Goal: Task Accomplishment & Management: Use online tool/utility

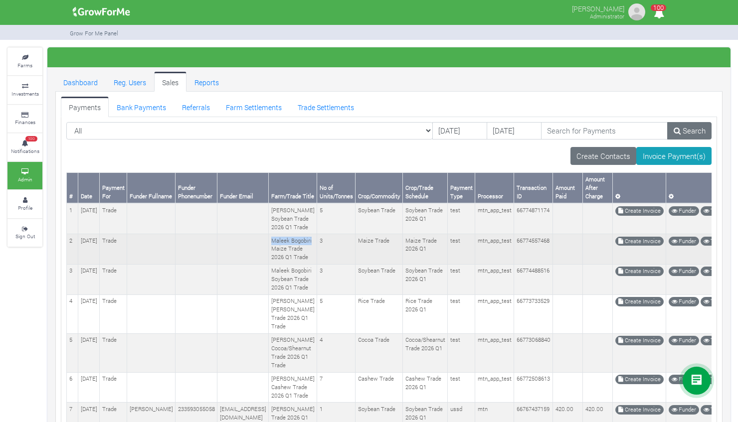
drag, startPoint x: 286, startPoint y: 239, endPoint x: 327, endPoint y: 239, distance: 40.9
click at [317, 239] on td "Maleek Bogobiri Maize Trade 2026 Q1 Trade" at bounding box center [293, 249] width 48 height 30
copy td "Maleek Bogobiri"
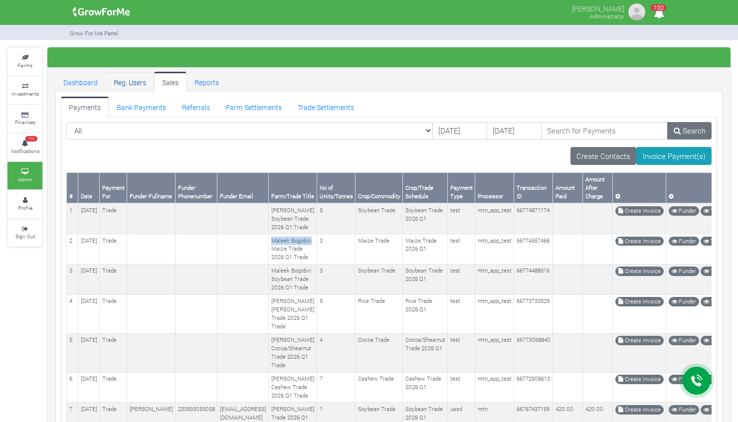
click at [141, 85] on link "Reg. Users" at bounding box center [130, 82] width 48 height 20
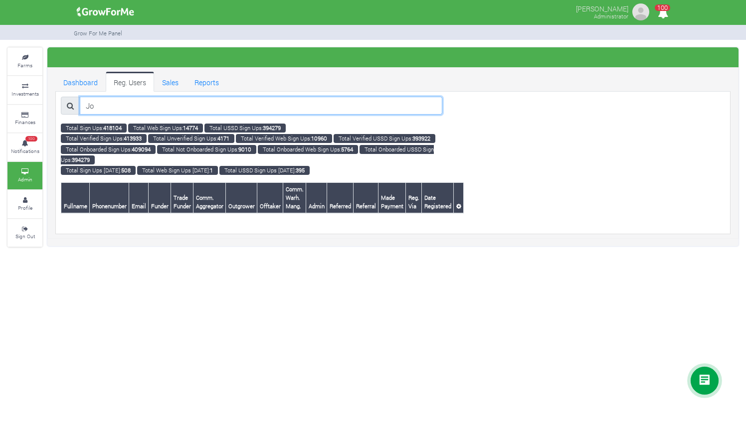
type input "J"
paste input "akassim793@yahoo.com"
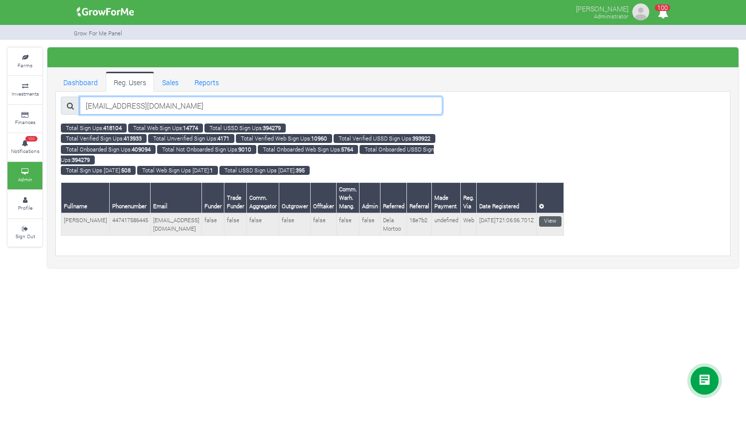
type input "akassim793@yahoo.com"
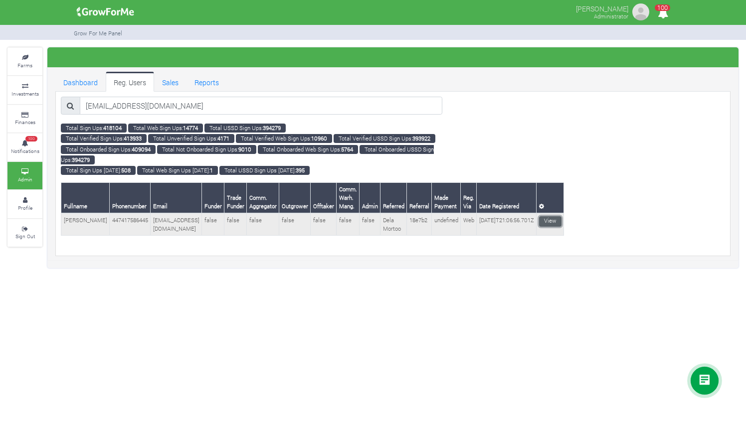
click at [539, 217] on link "View" at bounding box center [550, 221] width 22 height 10
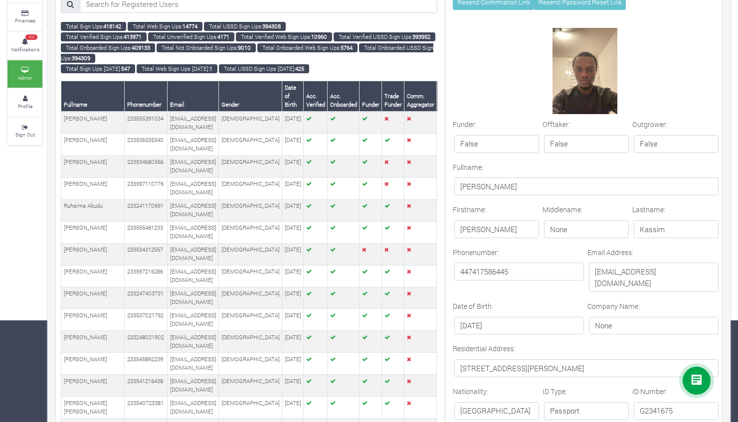
scroll to position [61, 0]
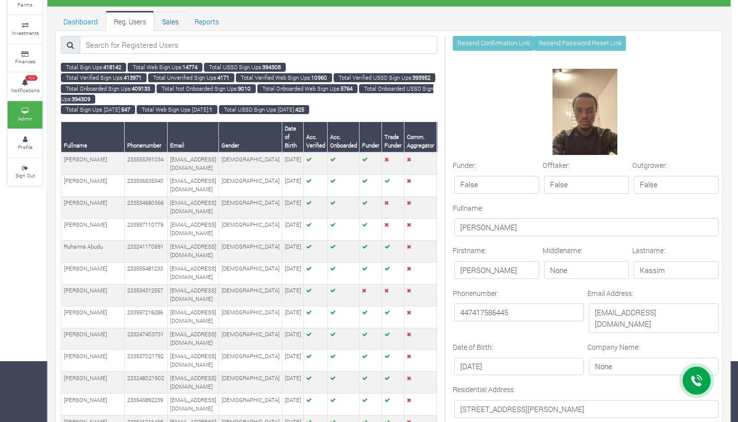
click at [169, 18] on link "Sales" at bounding box center [170, 21] width 32 height 20
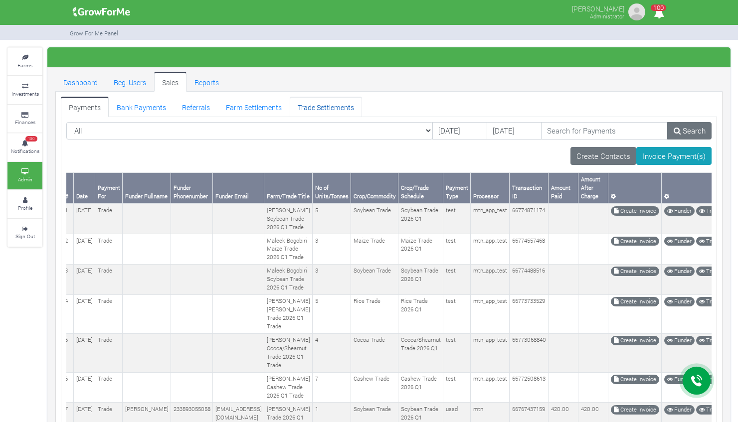
click at [320, 109] on link "Trade Settlements" at bounding box center [326, 107] width 72 height 20
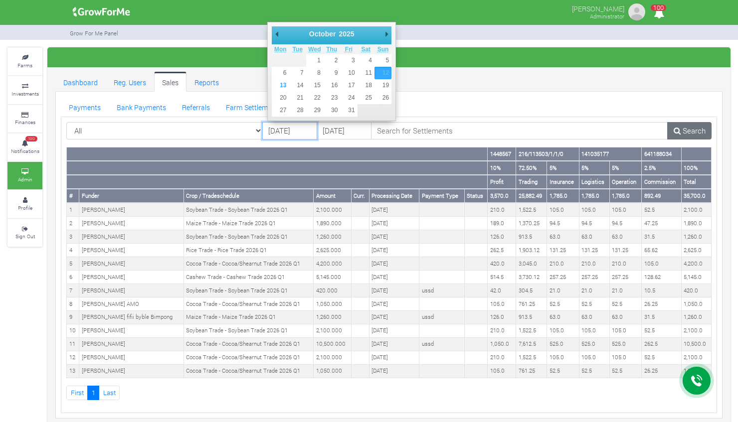
click at [278, 131] on input "[DATE]" at bounding box center [289, 131] width 55 height 18
type input "[DATE]"
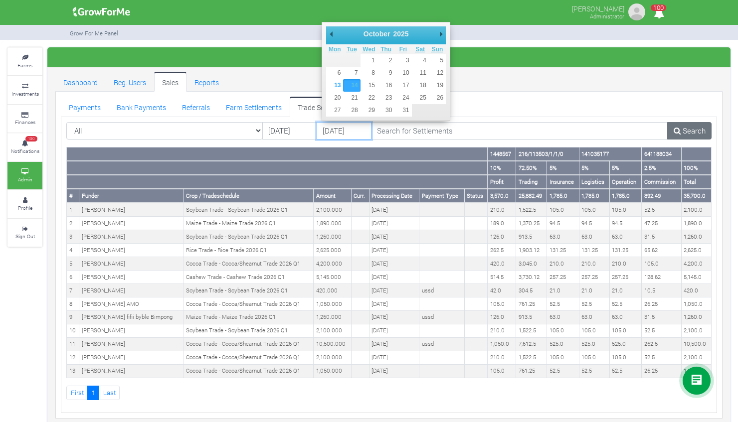
click at [333, 129] on input "14/10/2025" at bounding box center [344, 131] width 55 height 18
type input "[DATE]"
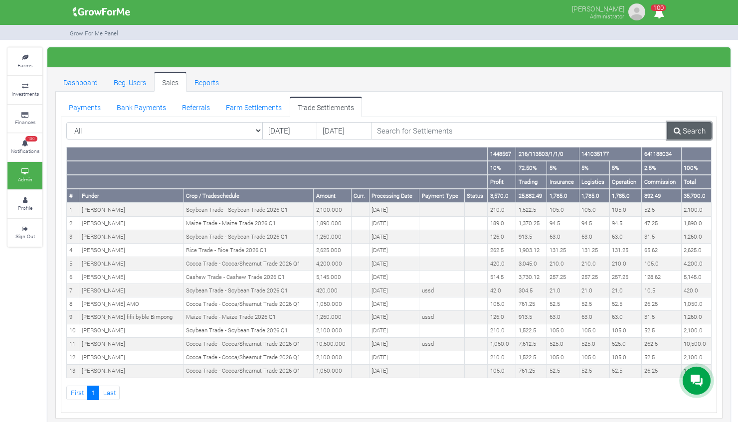
click at [681, 125] on link "Search" at bounding box center [689, 131] width 44 height 18
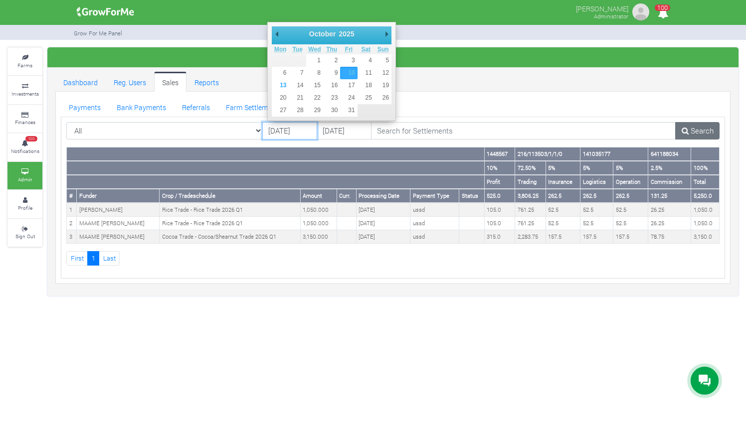
click at [277, 126] on input "[DATE]" at bounding box center [289, 131] width 55 height 18
type input "[DATE]"
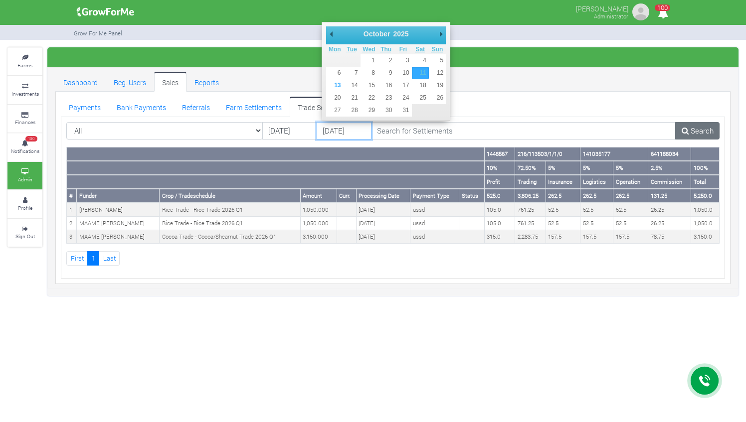
click at [332, 128] on input "[DATE]" at bounding box center [344, 131] width 55 height 18
type input "[DATE]"
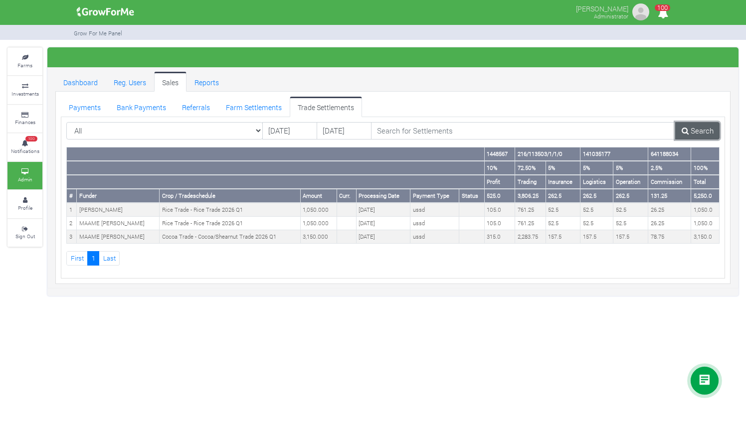
click at [696, 127] on link "Search" at bounding box center [697, 131] width 44 height 18
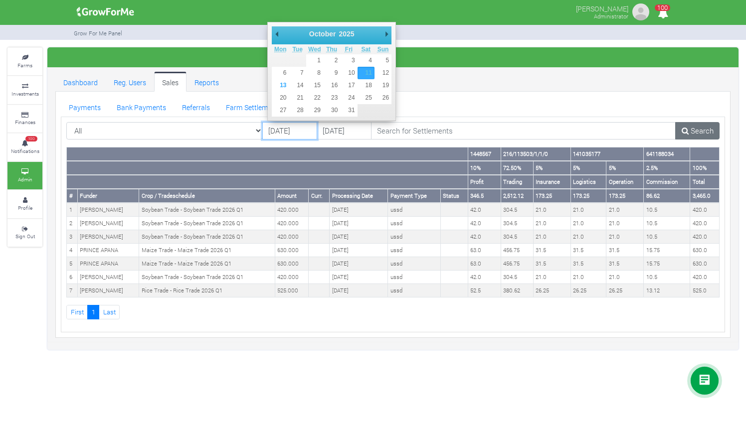
click at [281, 127] on input "11/10/2025" at bounding box center [289, 131] width 55 height 18
type input "[DATE]"
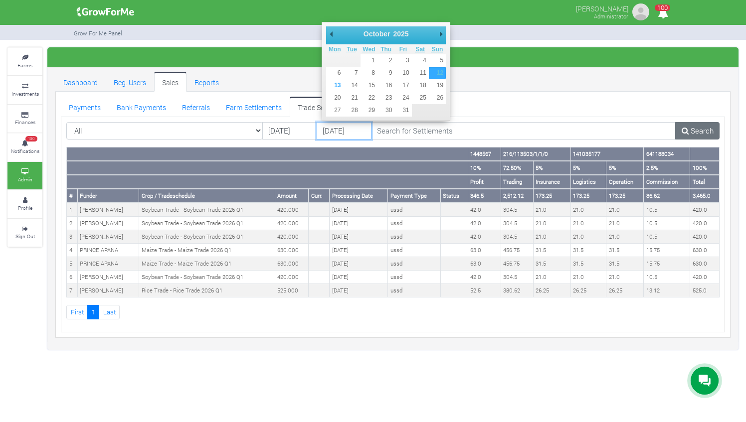
click at [332, 132] on input "[DATE]" at bounding box center [344, 131] width 55 height 18
type input "[DATE]"
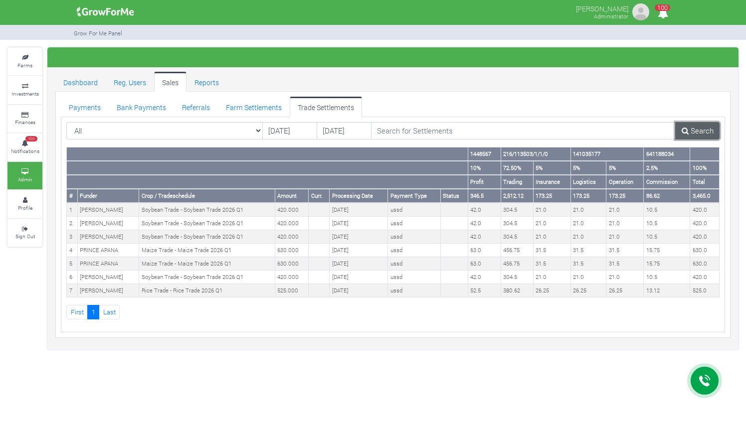
click at [696, 126] on link "Search" at bounding box center [697, 131] width 44 height 18
